Goal: Check status: Check status

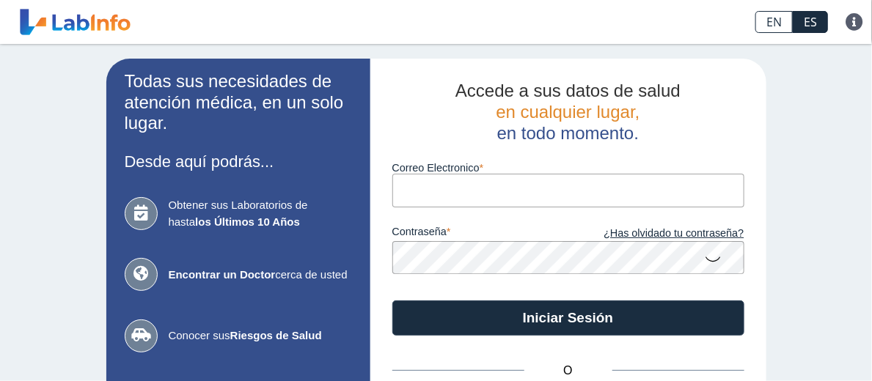
click at [424, 193] on input "Correo Electronico" at bounding box center [568, 190] width 352 height 33
type input "[MEDICAL_DATA][EMAIL_ADDRESS][DOMAIN_NAME]"
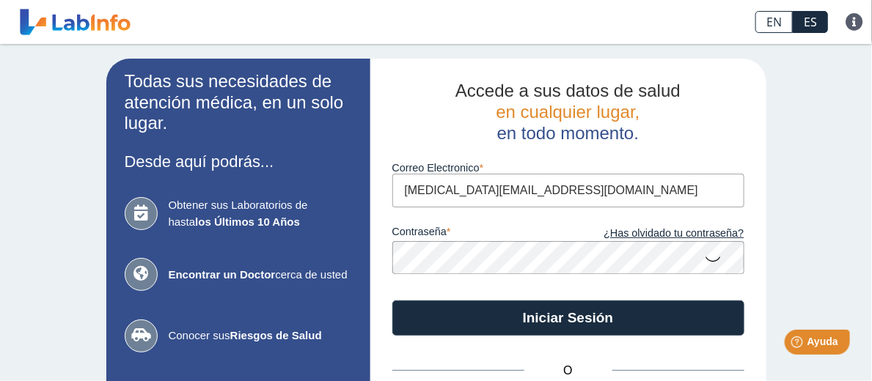
click at [392, 301] on button "Iniciar Sesión" at bounding box center [568, 318] width 352 height 35
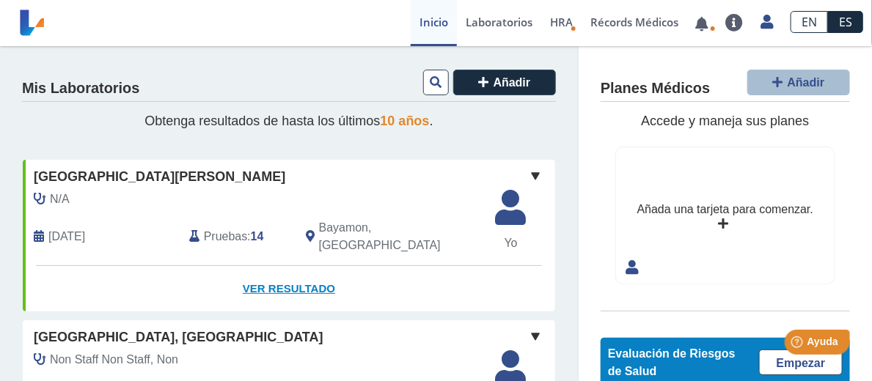
click at [296, 274] on link "Ver Resultado" at bounding box center [289, 289] width 532 height 46
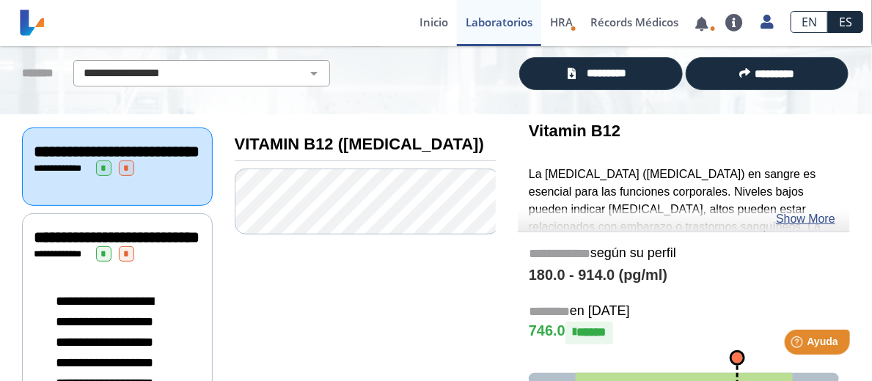
scroll to position [73, 0]
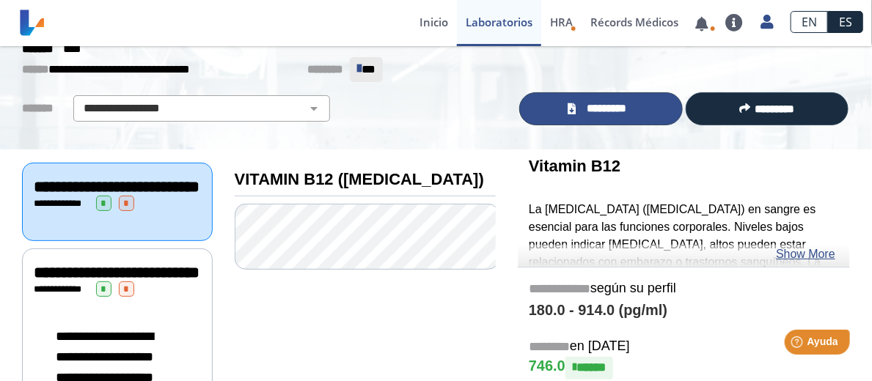
click at [608, 106] on span "*********" at bounding box center [607, 108] width 54 height 16
